Goal: Task Accomplishment & Management: Use online tool/utility

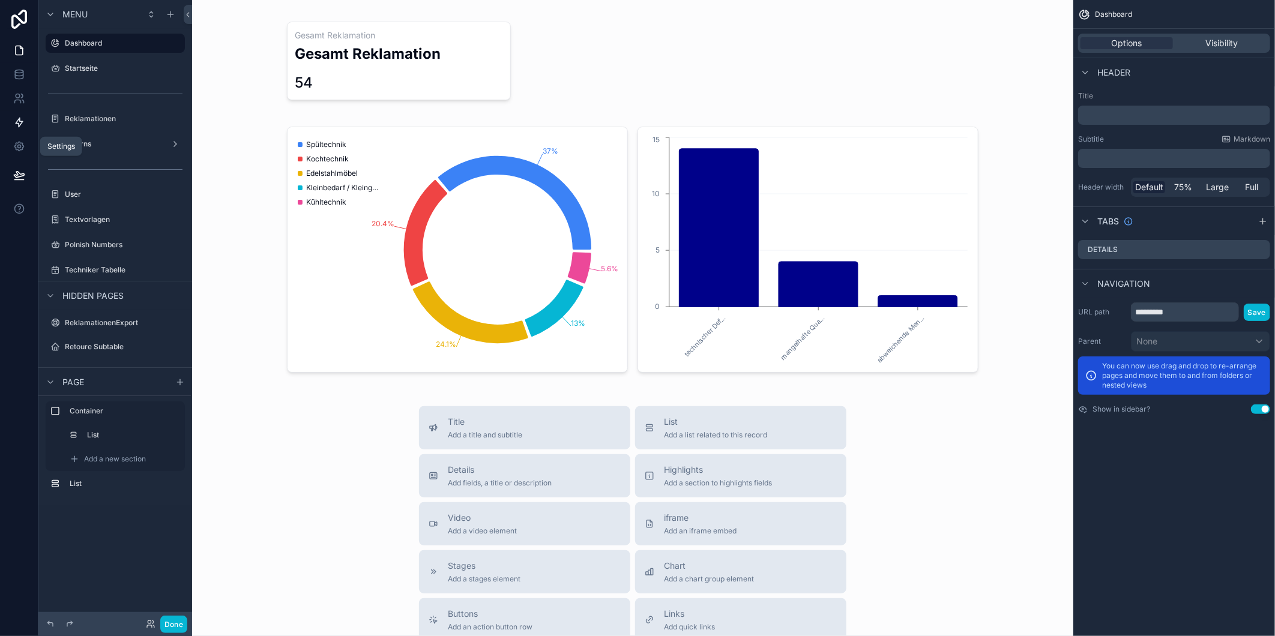
click at [20, 116] on icon at bounding box center [19, 122] width 12 height 12
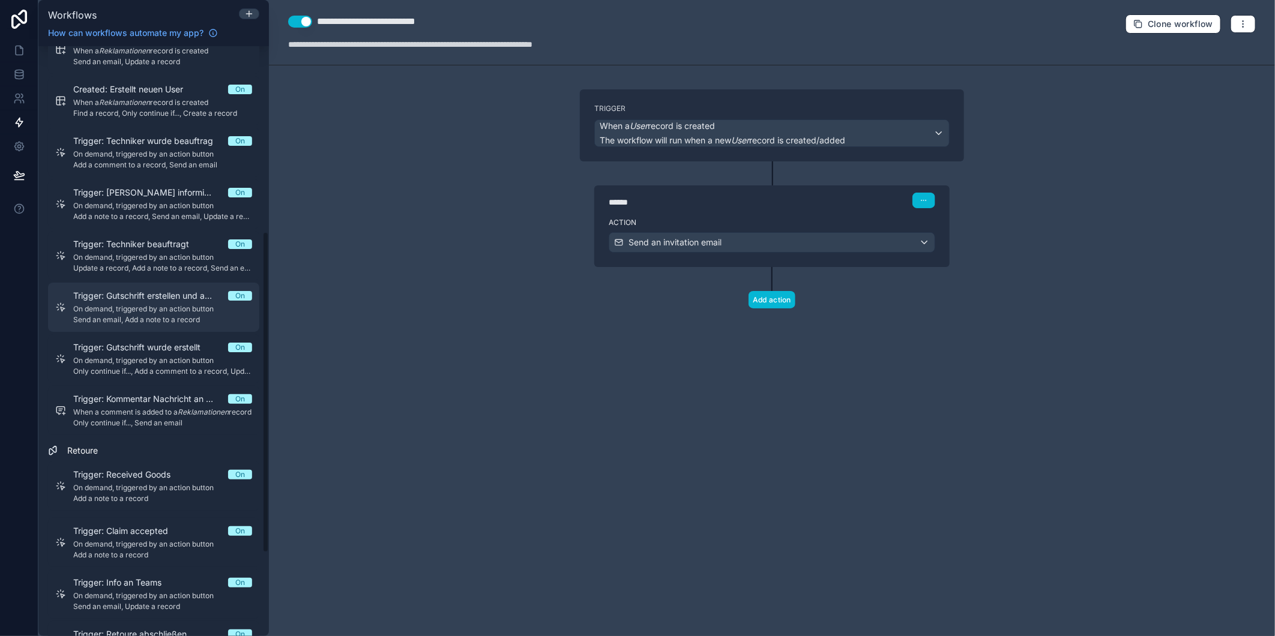
scroll to position [493, 0]
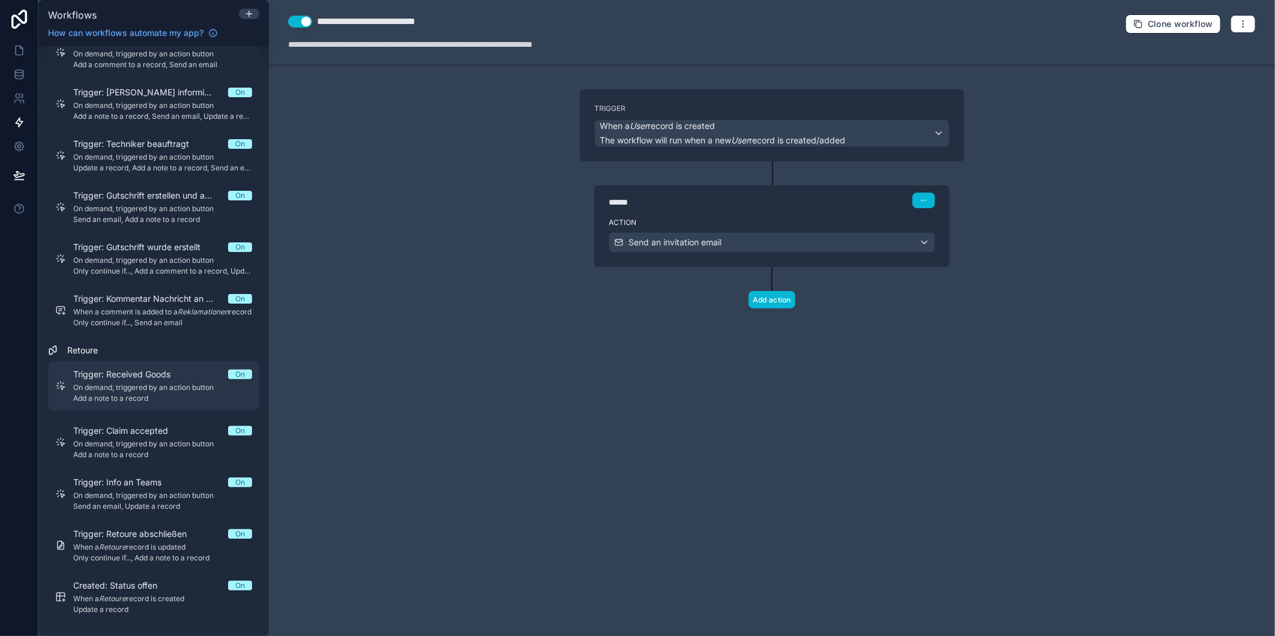
click at [152, 388] on span "On demand, triggered by an action button" at bounding box center [162, 388] width 179 height 10
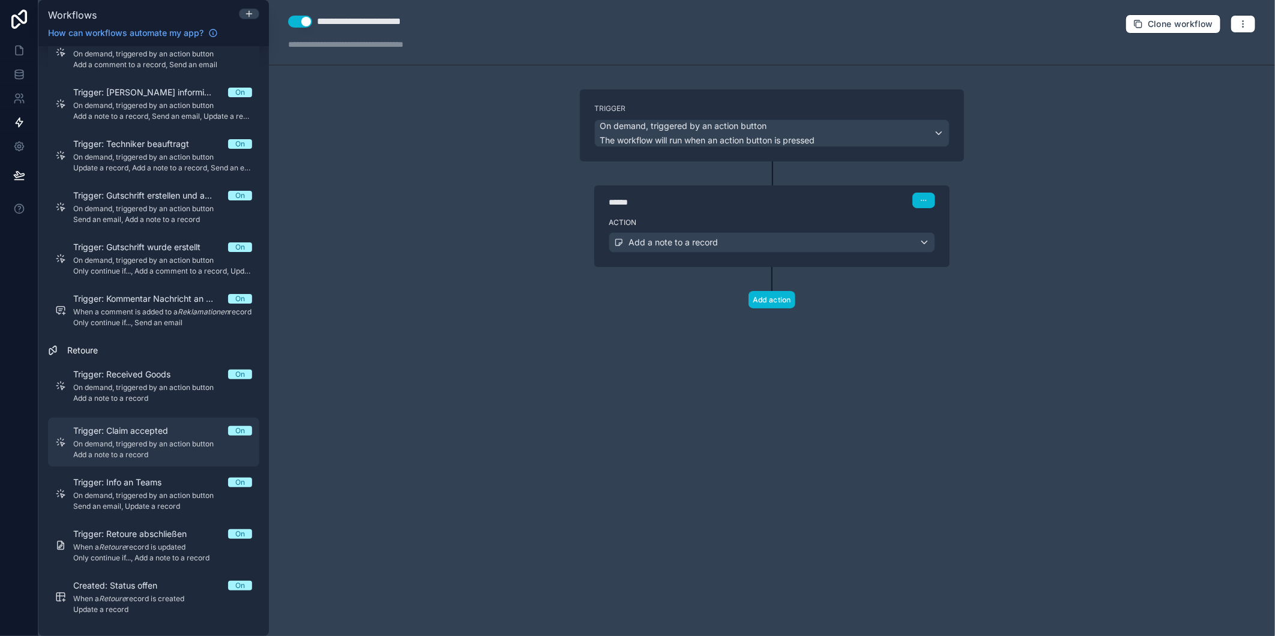
click at [136, 426] on span "Trigger: Claim accepted" at bounding box center [127, 431] width 109 height 12
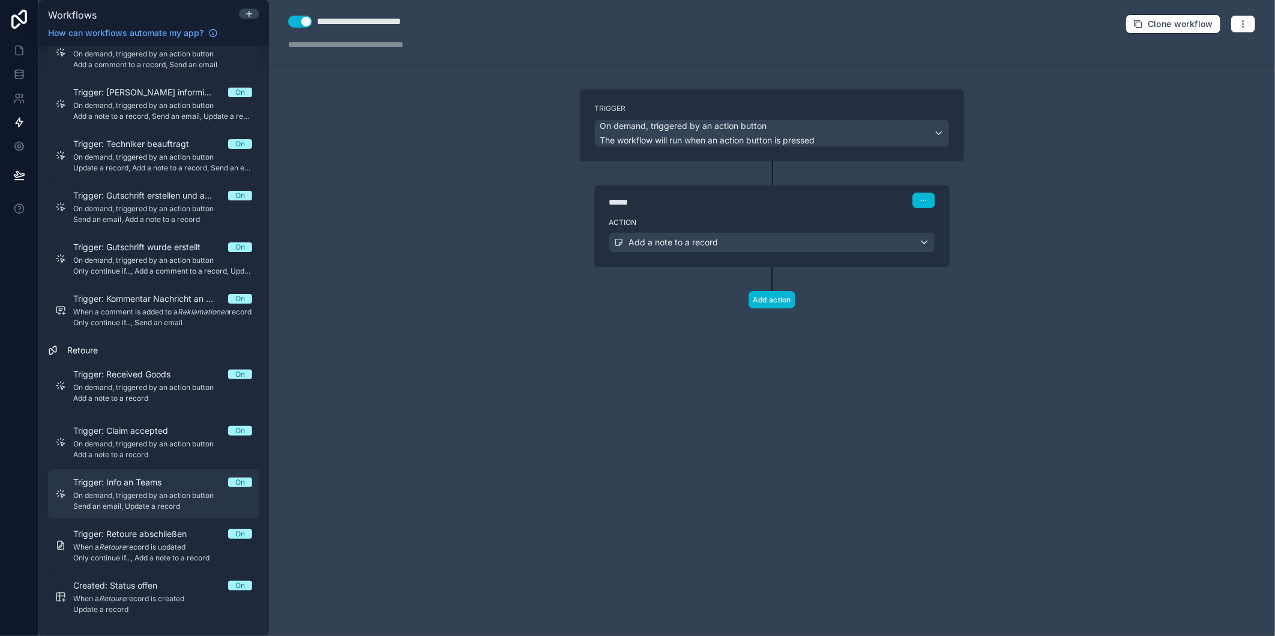
click at [136, 481] on span "Trigger: Info an Teams" at bounding box center [124, 483] width 103 height 12
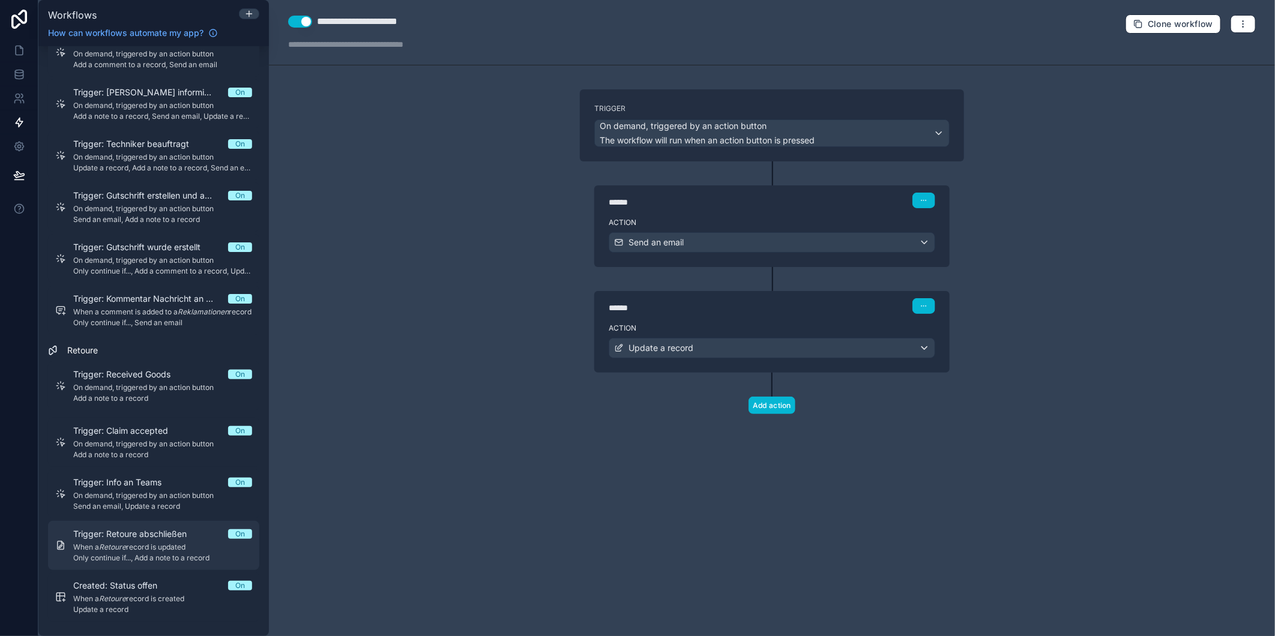
click at [142, 538] on span "Trigger: Retoure abschließen" at bounding box center [137, 534] width 128 height 12
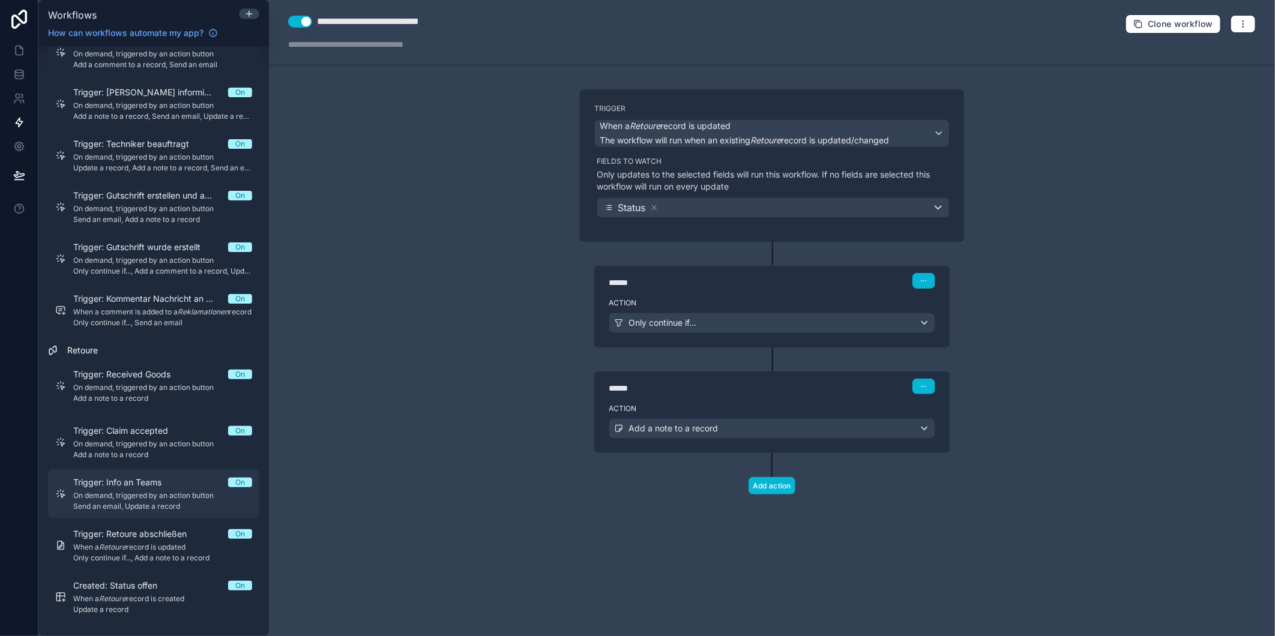
click at [165, 489] on div "Trigger: Info an Teams On On demand, triggered by an action button Send an emai…" at bounding box center [162, 494] width 179 height 35
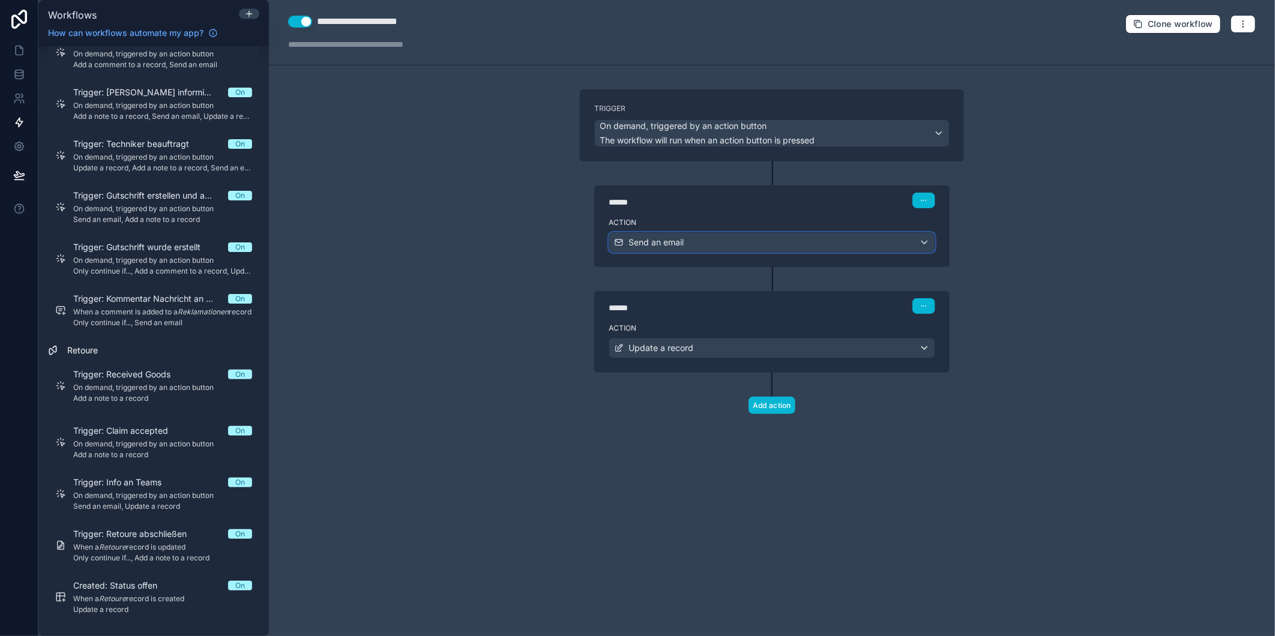
click at [773, 233] on div "Send an email" at bounding box center [771, 242] width 325 height 19
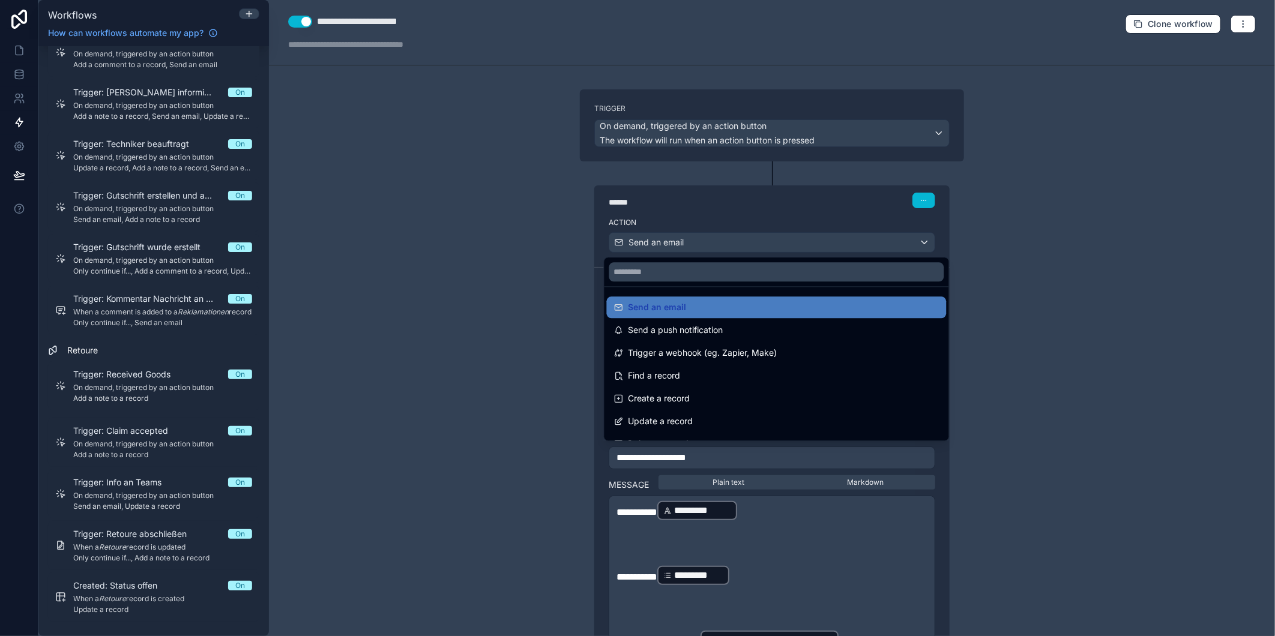
click at [800, 188] on div at bounding box center [637, 318] width 1275 height 636
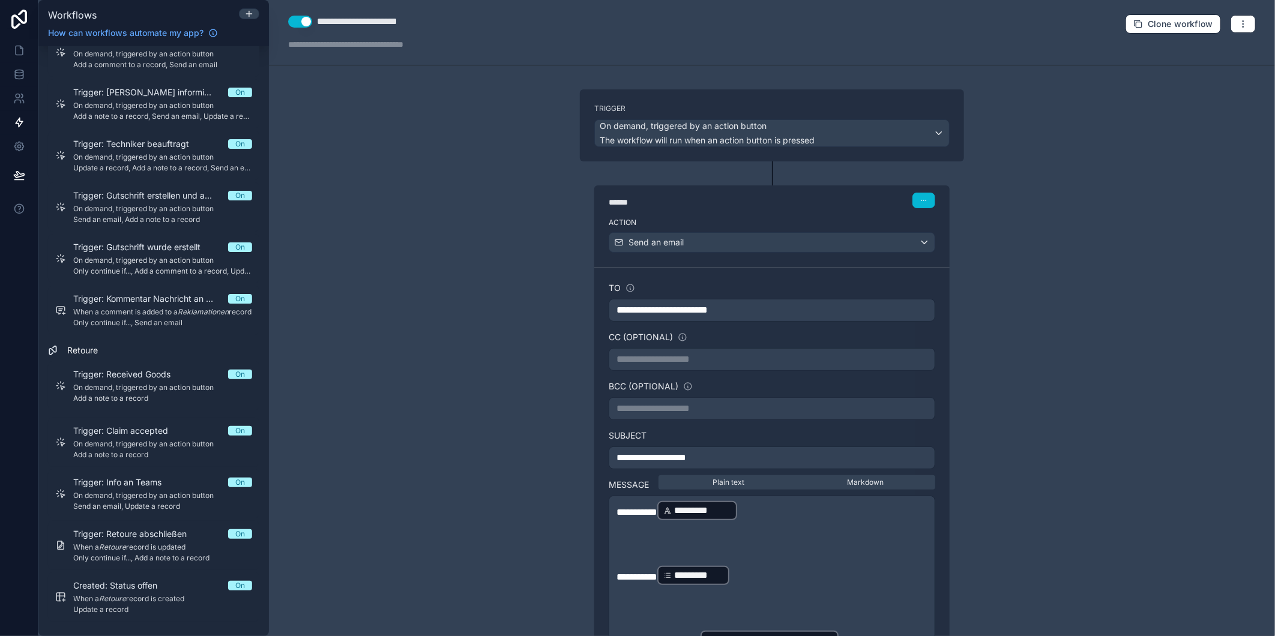
click at [728, 461] on p "**********" at bounding box center [772, 458] width 311 height 14
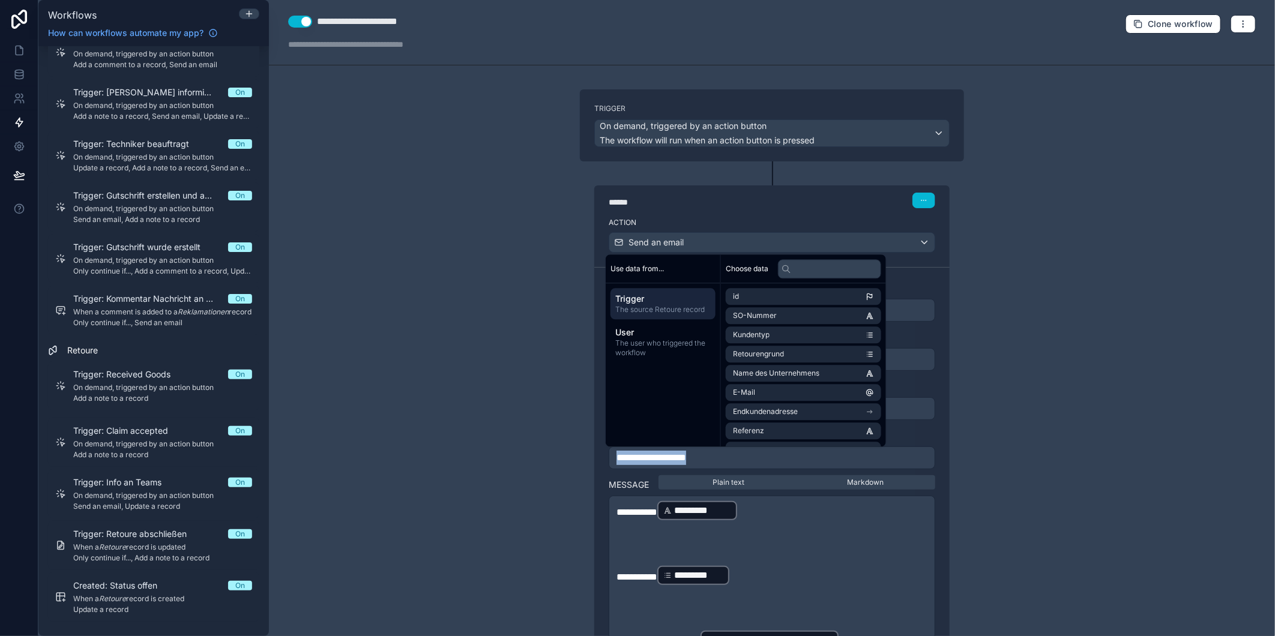
copy span "**********"
click at [25, 172] on icon at bounding box center [19, 175] width 12 height 12
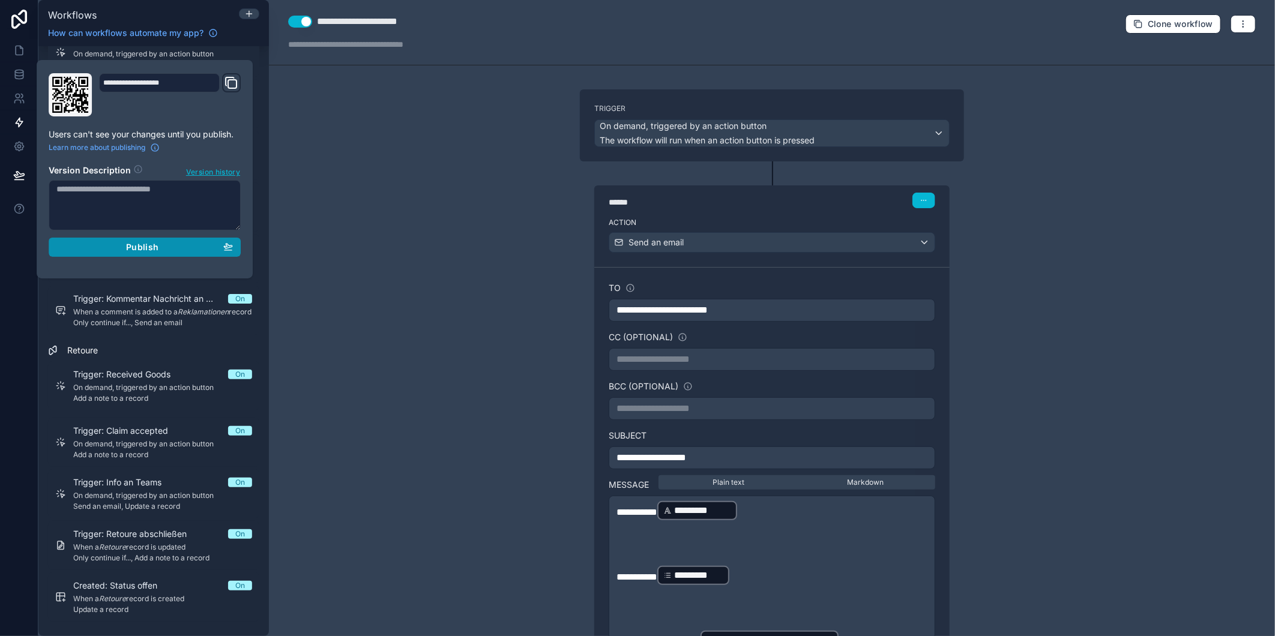
click at [197, 244] on div "Publish" at bounding box center [144, 247] width 176 height 11
